Goal: Transaction & Acquisition: Purchase product/service

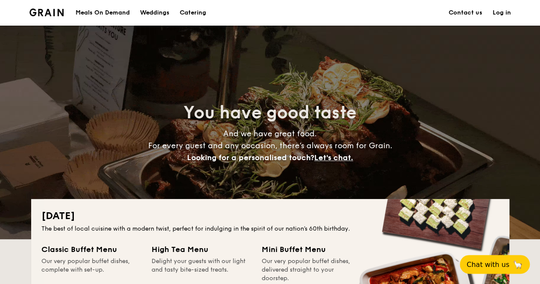
click at [267, 12] on link "Log in" at bounding box center [502, 13] width 18 height 26
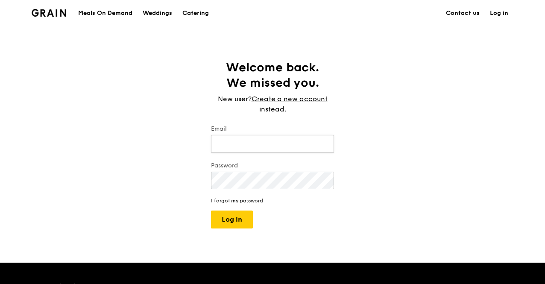
click at [264, 145] on input "Email" at bounding box center [272, 144] width 123 height 18
type input "o"
type input "sokfung@hotmail.com"
click at [229, 227] on button "Log in" at bounding box center [232, 220] width 42 height 18
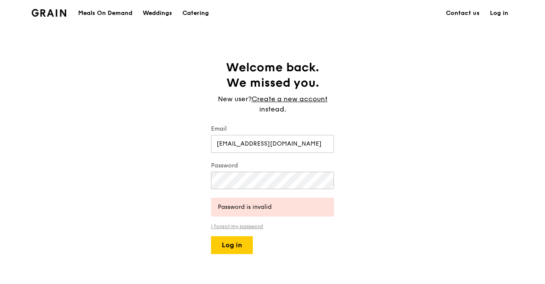
click at [227, 225] on link "I forgot my password" at bounding box center [272, 226] width 123 height 6
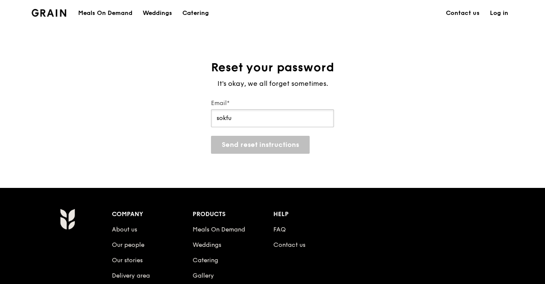
type input "sokfung@hotmail.com"
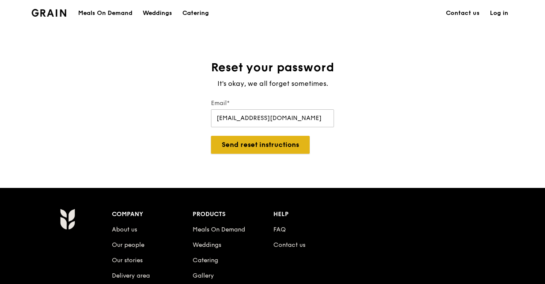
click at [243, 143] on button "Send reset instructions" at bounding box center [260, 145] width 99 height 18
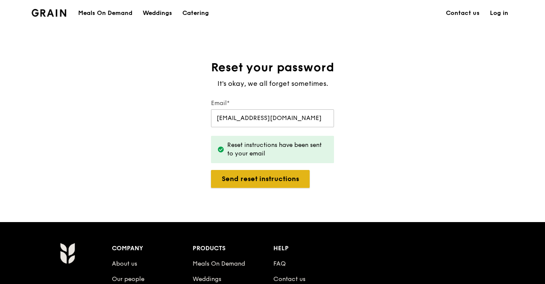
click at [232, 178] on button "Send reset instructions" at bounding box center [260, 179] width 99 height 18
click at [498, 11] on link "Log in" at bounding box center [499, 13] width 29 height 26
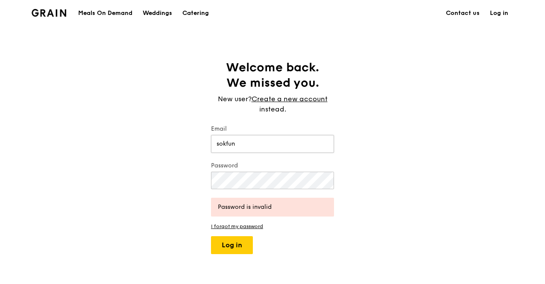
type input "sokfung@hotmail.com"
click at [240, 249] on button "Log in" at bounding box center [232, 245] width 42 height 18
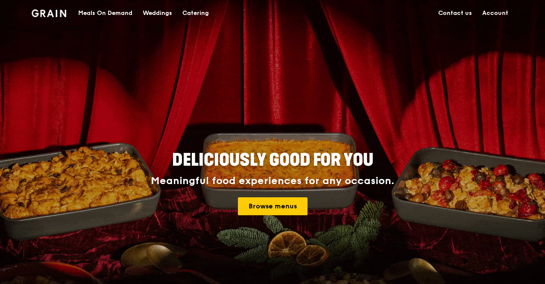
click at [101, 9] on div "Meals On Demand" at bounding box center [105, 13] width 54 height 26
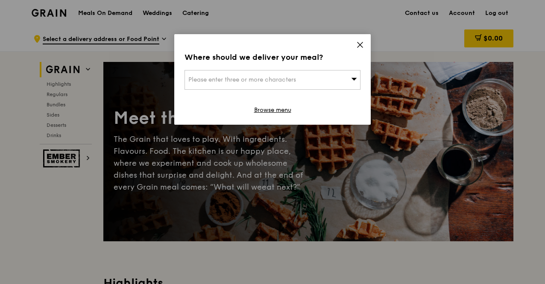
click at [273, 77] on span "Please enter three or more characters" at bounding box center [242, 79] width 108 height 7
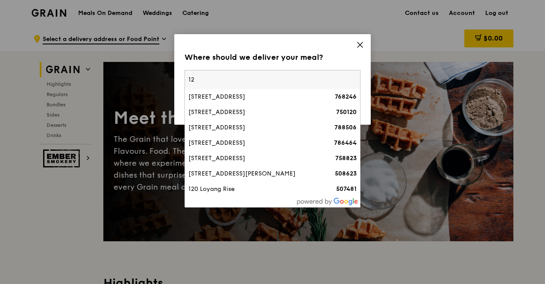
type input "1"
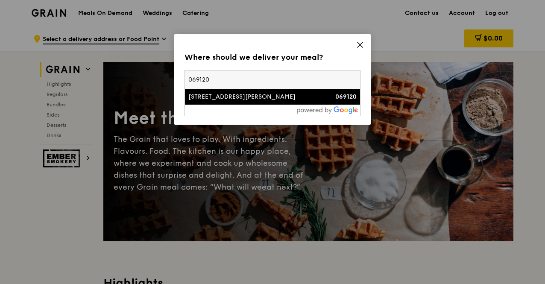
type input "069120"
click at [213, 97] on div "28 Maxwell Road" at bounding box center [251, 97] width 126 height 9
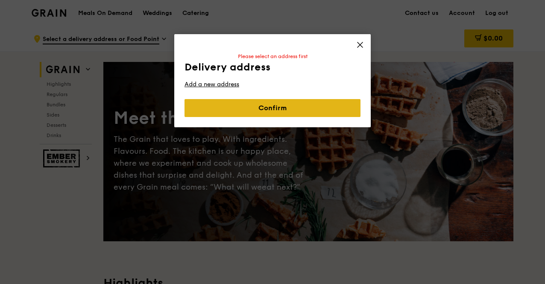
click at [246, 109] on link "Confirm" at bounding box center [273, 108] width 176 height 18
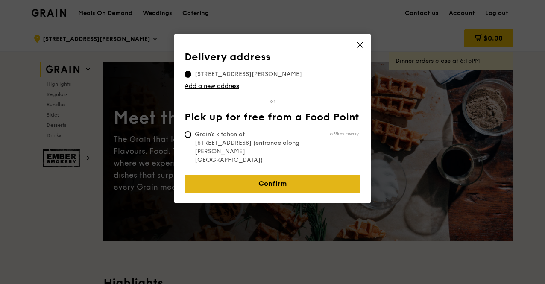
click at [225, 175] on link "Confirm" at bounding box center [273, 184] width 176 height 18
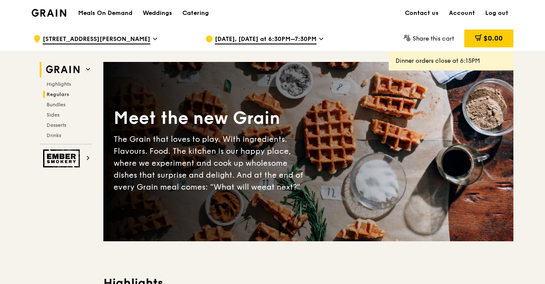
click at [62, 93] on span "Regulars" at bounding box center [58, 94] width 23 height 6
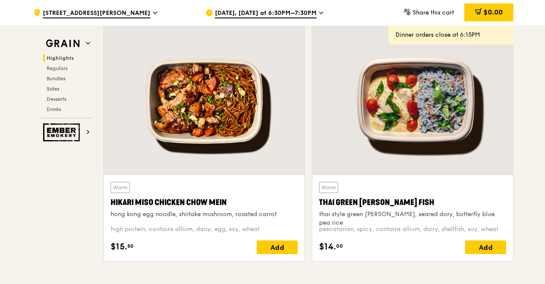
scroll to position [254, 0]
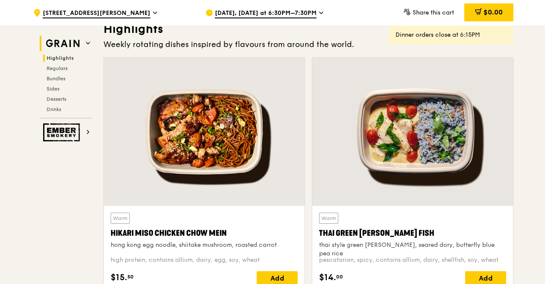
click at [68, 47] on img at bounding box center [62, 43] width 39 height 15
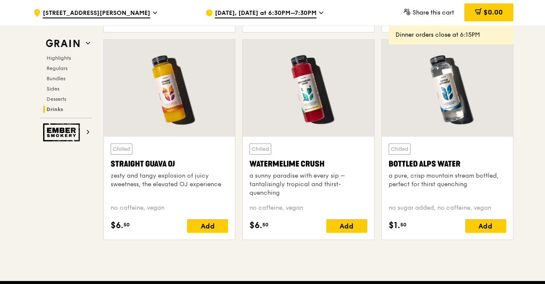
scroll to position [3347, 0]
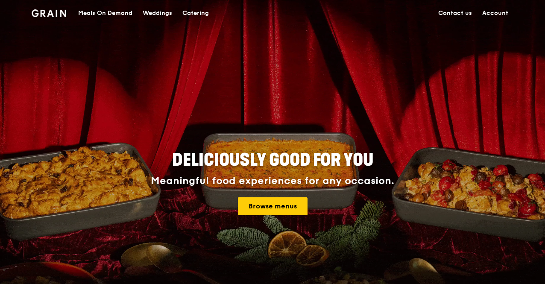
click at [191, 13] on div "Catering" at bounding box center [195, 13] width 26 height 26
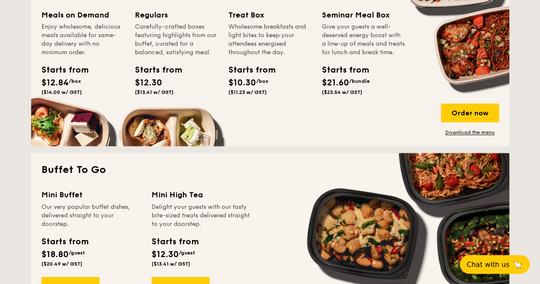
scroll to position [598, 0]
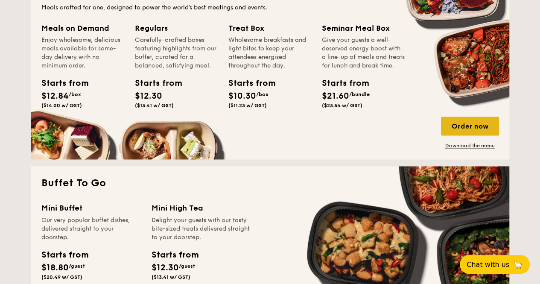
click at [458, 123] on div "Order now" at bounding box center [470, 126] width 58 height 19
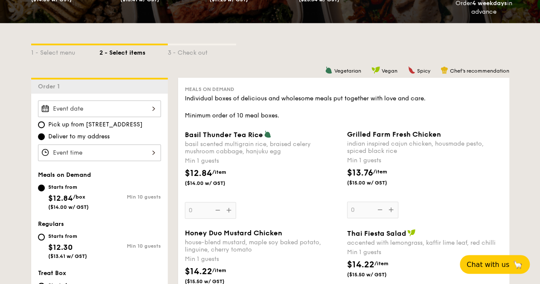
scroll to position [171, 0]
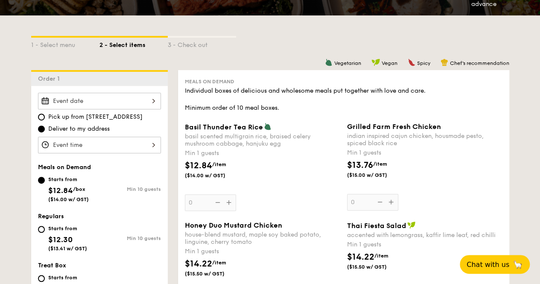
click at [140, 102] on div at bounding box center [99, 101] width 123 height 17
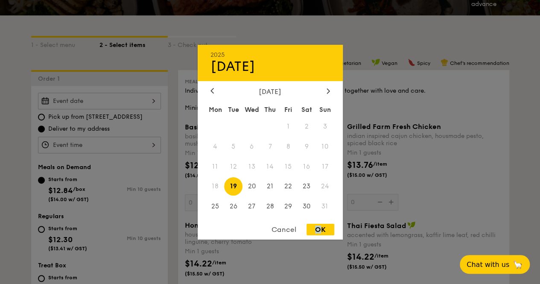
click at [318, 229] on div "OK" at bounding box center [321, 230] width 28 height 12
type input "Aug 19, 2025"
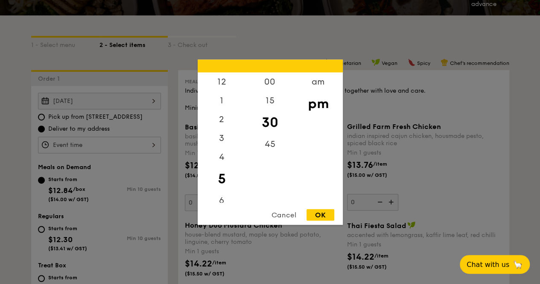
click at [116, 141] on div "12 1 2 3 4 5 6 7 8 9 10 11 00 15 30 45 am pm Cancel OK" at bounding box center [99, 145] width 123 height 17
click at [220, 83] on div "12" at bounding box center [222, 84] width 48 height 25
click at [322, 213] on div "OK" at bounding box center [321, 215] width 28 height 12
type input "12:30PM"
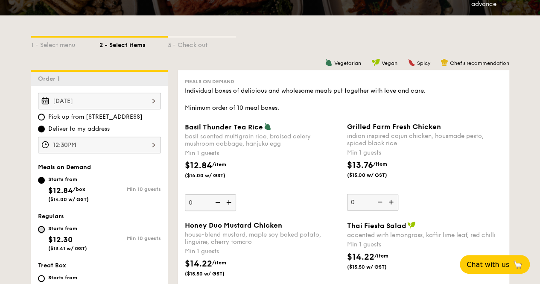
click at [44, 230] on input "Starts from $12.30 ($13.41 w/ GST) Min 10 guests" at bounding box center [41, 229] width 7 height 7
radio input "true"
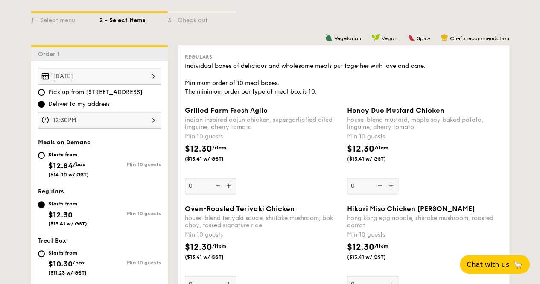
scroll to position [256, 0]
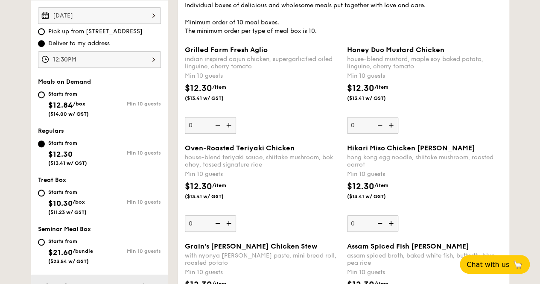
click at [229, 223] on img at bounding box center [229, 223] width 13 height 16
click at [229, 223] on input "0" at bounding box center [210, 223] width 51 height 17
type input "10"
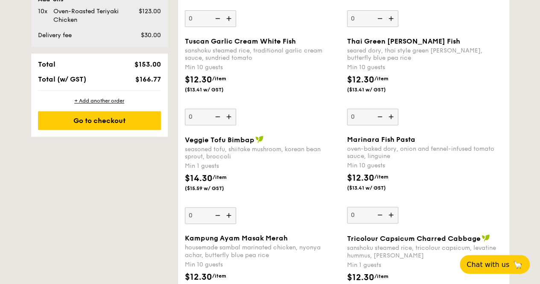
scroll to position [641, 0]
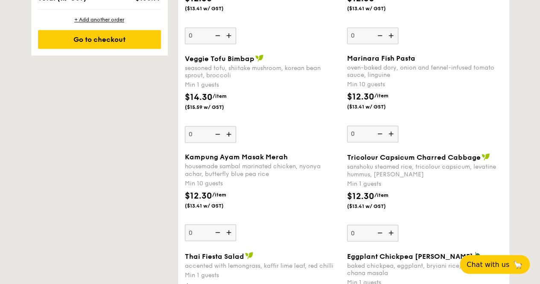
click at [233, 134] on img at bounding box center [229, 134] width 13 height 16
click at [233, 134] on input "0" at bounding box center [210, 134] width 51 height 17
type input "1"
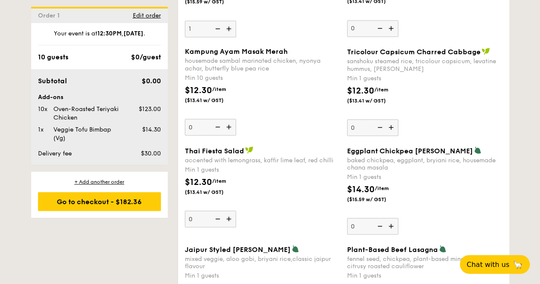
scroll to position [747, 0]
click at [391, 223] on img at bounding box center [392, 225] width 13 height 16
click at [391, 223] on input "0" at bounding box center [372, 225] width 51 height 17
type input "1"
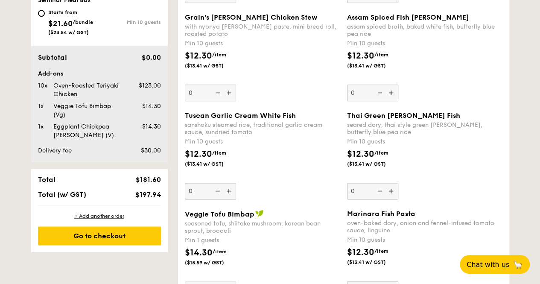
scroll to position [405, 0]
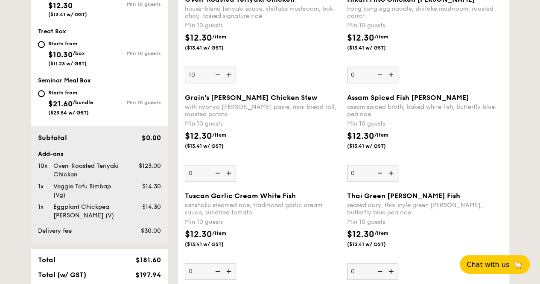
click at [394, 174] on img at bounding box center [392, 173] width 13 height 16
click at [394, 174] on input "0" at bounding box center [372, 173] width 51 height 17
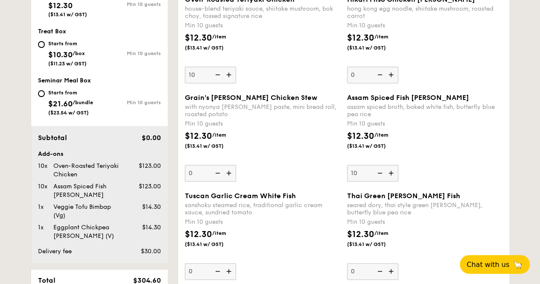
click at [378, 173] on img at bounding box center [379, 173] width 13 height 16
click at [378, 173] on input "10" at bounding box center [372, 173] width 51 height 17
type input "0"
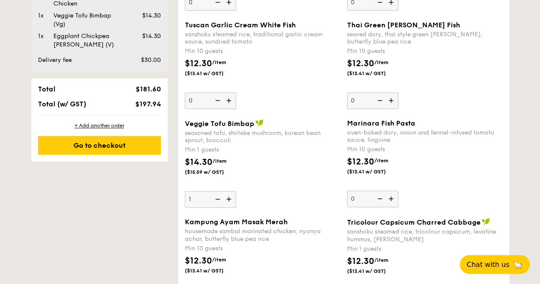
scroll to position [747, 0]
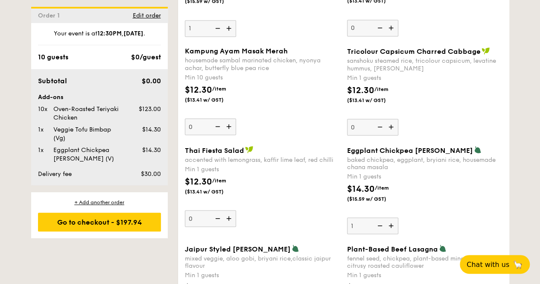
click at [394, 122] on img at bounding box center [392, 127] width 13 height 16
click at [394, 122] on input "0" at bounding box center [372, 127] width 51 height 17
type input "1"
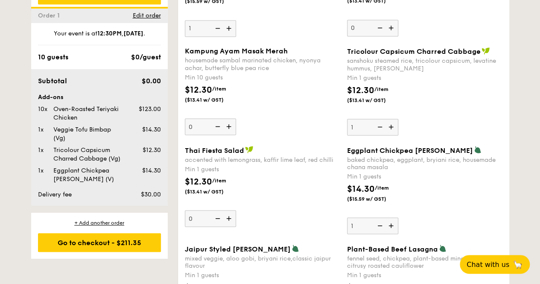
click at [380, 220] on img at bounding box center [379, 225] width 13 height 16
click at [380, 220] on input "1" at bounding box center [372, 225] width 51 height 17
type input "0"
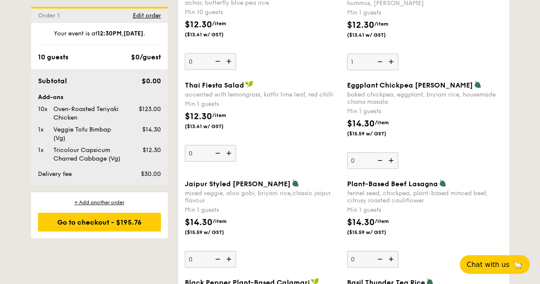
scroll to position [897, 0]
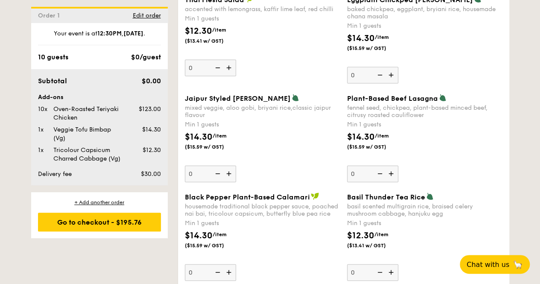
click at [390, 270] on img at bounding box center [392, 272] width 13 height 16
click at [390, 270] on input "0" at bounding box center [372, 272] width 51 height 17
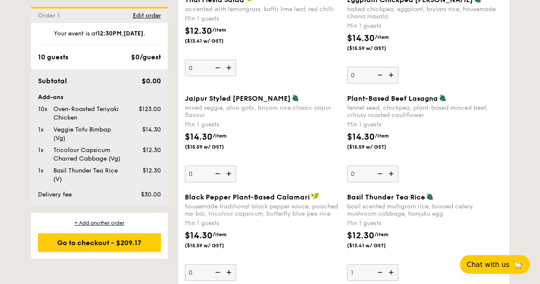
click at [381, 270] on img at bounding box center [379, 272] width 13 height 16
click at [381, 270] on input "1" at bounding box center [372, 272] width 51 height 17
type input "0"
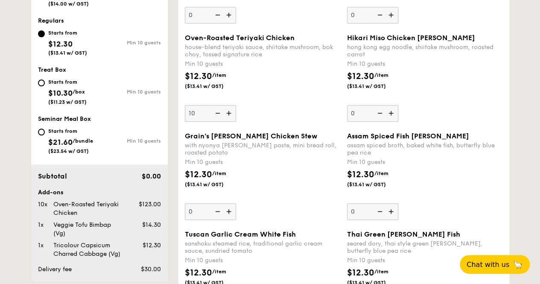
scroll to position [299, 0]
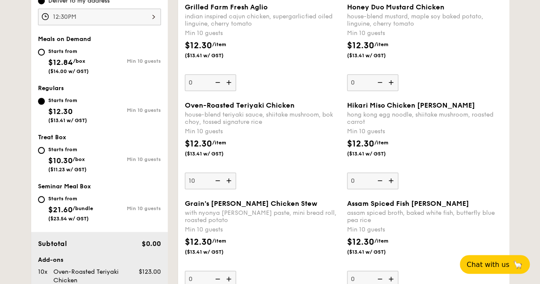
click at [227, 181] on img at bounding box center [229, 181] width 13 height 16
click at [227, 181] on input "10" at bounding box center [210, 181] width 51 height 17
click at [227, 181] on img at bounding box center [229, 181] width 13 height 16
click at [227, 181] on input "11" at bounding box center [210, 181] width 51 height 17
click at [227, 181] on img at bounding box center [229, 181] width 13 height 16
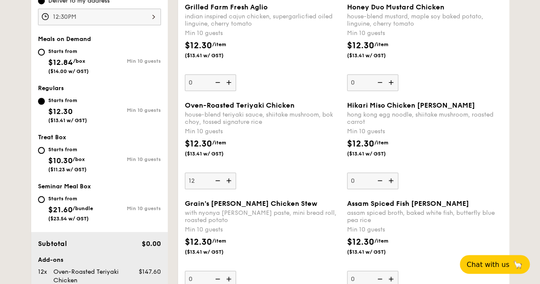
click at [227, 181] on input "12" at bounding box center [210, 181] width 51 height 17
click at [227, 181] on img at bounding box center [229, 181] width 13 height 16
click at [227, 181] on input "13" at bounding box center [210, 181] width 51 height 17
click at [227, 181] on img at bounding box center [229, 181] width 13 height 16
click at [227, 181] on input "14" at bounding box center [210, 181] width 51 height 17
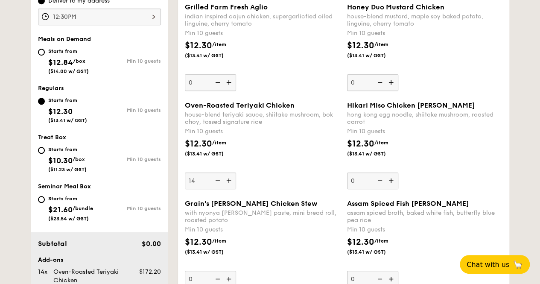
type input "15"
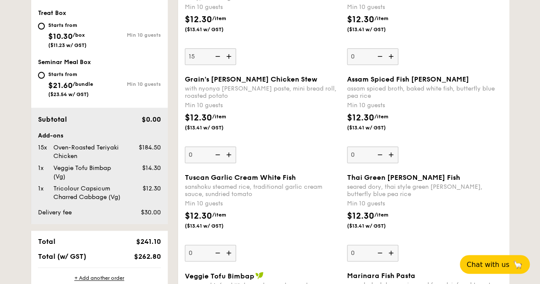
scroll to position [555, 0]
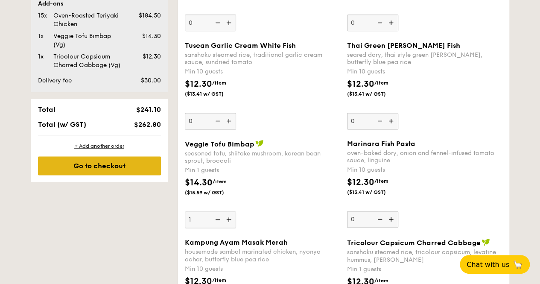
click at [114, 167] on div "Go to checkout" at bounding box center [99, 165] width 123 height 19
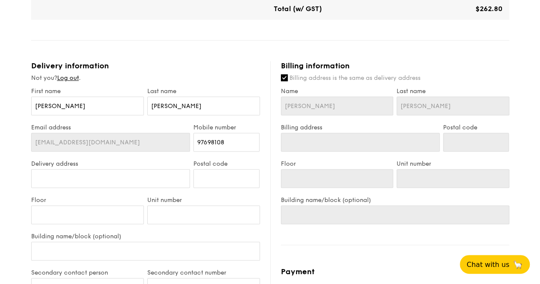
scroll to position [299, 0]
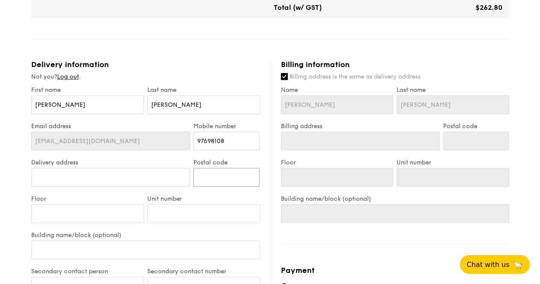
click at [232, 179] on input "Postal code" at bounding box center [227, 177] width 66 height 19
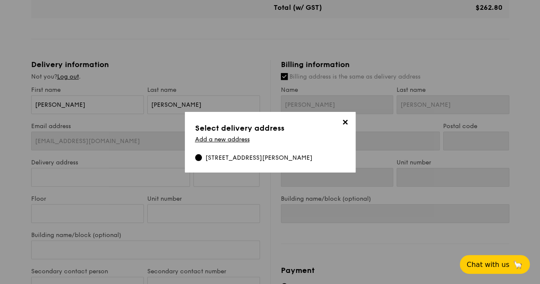
click at [243, 156] on div "28 Maxwell Road, 069120" at bounding box center [258, 158] width 107 height 9
click at [202, 156] on input "28 Maxwell Road, 069120" at bounding box center [198, 157] width 7 height 7
type input "28 Maxwell Road"
type input "069120"
type input "28 Maxwell Road"
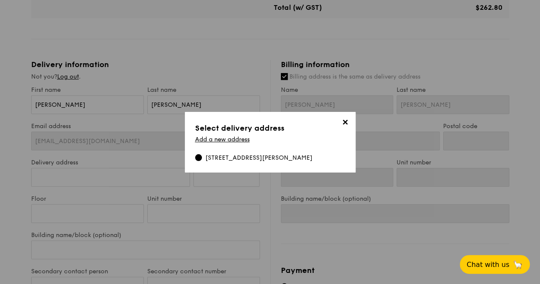
type input "069120"
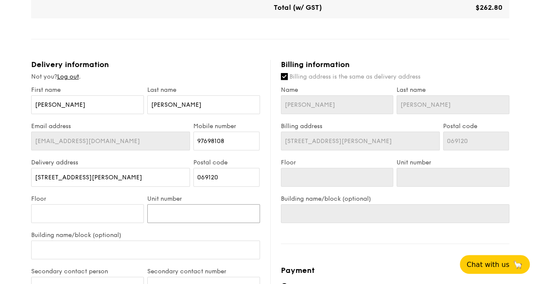
click at [185, 214] on input "Unit number" at bounding box center [203, 213] width 113 height 19
drag, startPoint x: 123, startPoint y: 212, endPoint x: 127, endPoint y: 214, distance: 4.5
click at [124, 213] on input "Floor" at bounding box center [87, 213] width 113 height 19
type input "0"
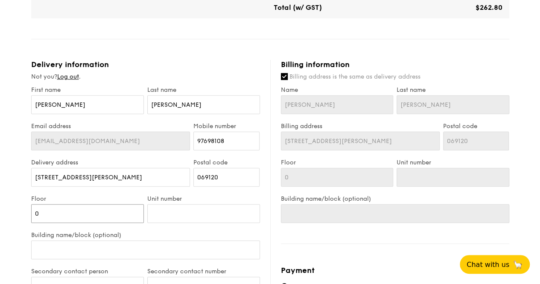
type input "01"
click at [211, 205] on input "Unit number" at bounding box center [203, 213] width 113 height 19
type input "0"
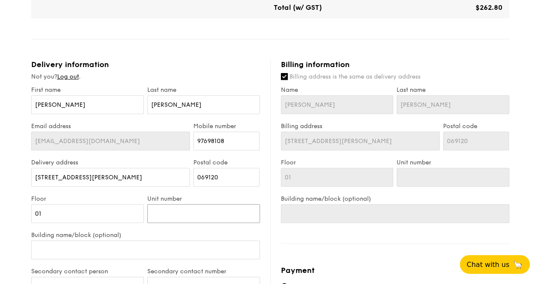
type input "0"
type input "03"
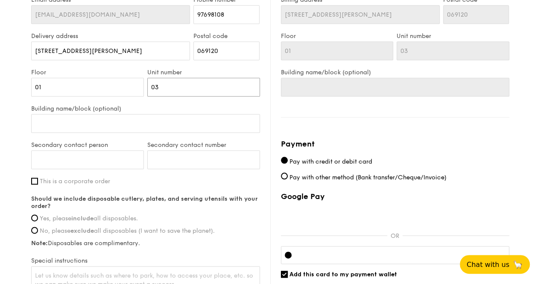
scroll to position [427, 0]
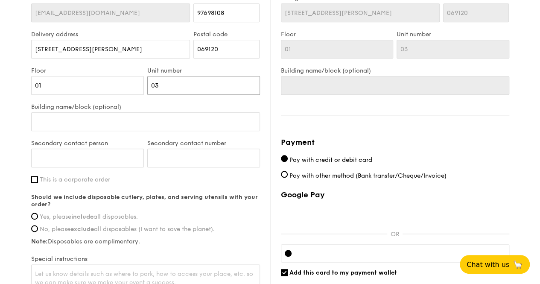
type input "03"
click at [62, 160] on input "Secondary contact person" at bounding box center [87, 158] width 113 height 19
type input "Chan Sok Fung"
click at [202, 162] on input "Secondary contact number" at bounding box center [203, 158] width 113 height 19
type input "97698108"
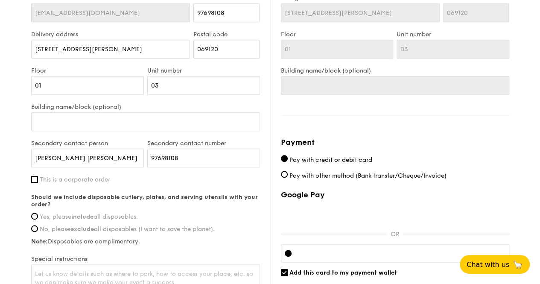
click at [37, 218] on label "Yes, please include all disposables." at bounding box center [145, 216] width 229 height 7
click at [37, 218] on input "Yes, please include all disposables." at bounding box center [34, 216] width 7 height 7
radio input "true"
click at [37, 177] on input "This is a corporate order" at bounding box center [34, 179] width 7 height 7
checkbox input "true"
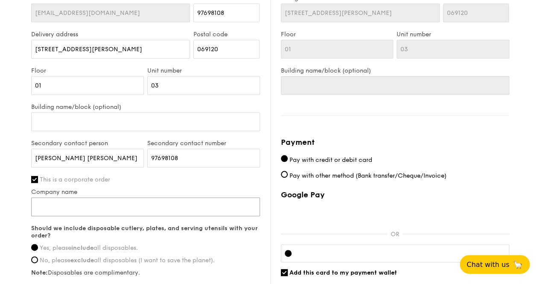
click at [114, 208] on input "Company name" at bounding box center [145, 206] width 229 height 19
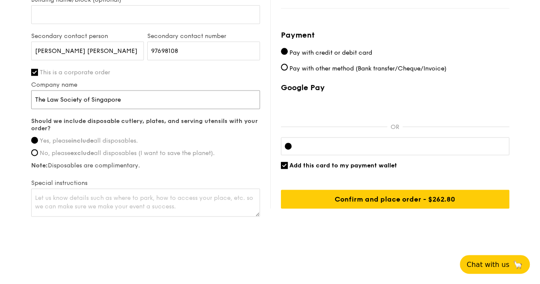
scroll to position [535, 0]
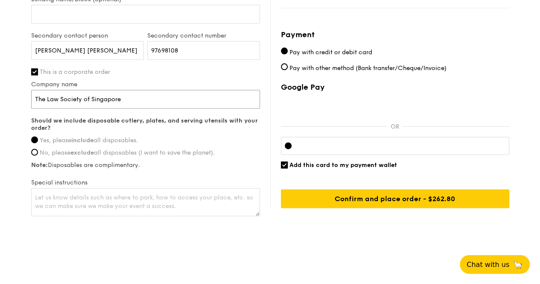
type input "The Law Society of Singapore"
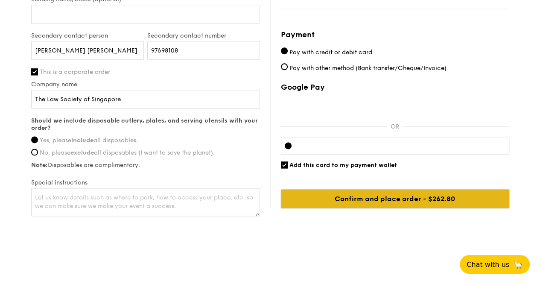
click at [385, 196] on input "Confirm and place order - $262.80" at bounding box center [395, 198] width 229 height 19
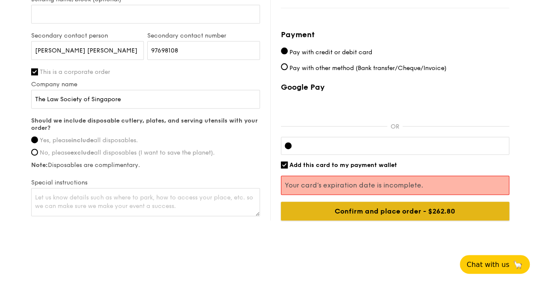
click at [417, 205] on input "Confirm and place order - $262.80" at bounding box center [395, 211] width 229 height 19
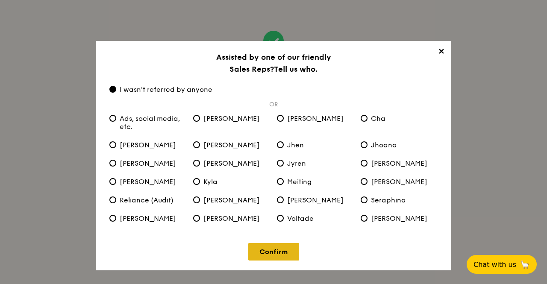
click at [262, 251] on link "Confirm" at bounding box center [273, 252] width 51 height 18
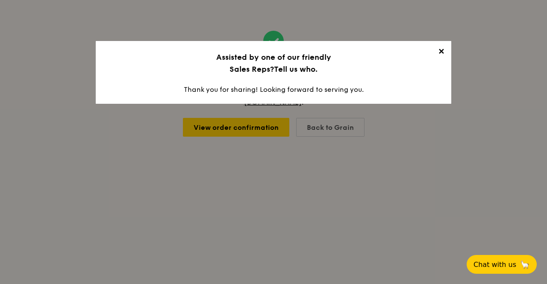
click at [444, 52] on span "✕" at bounding box center [441, 53] width 12 height 12
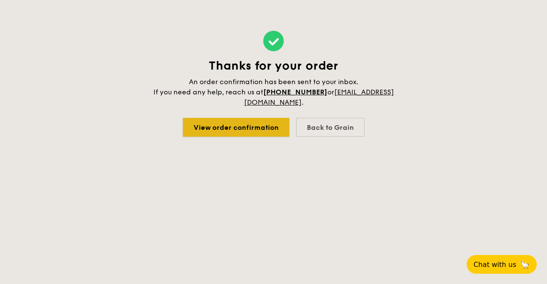
click at [260, 127] on link "View order confirmation" at bounding box center [236, 127] width 106 height 19
